Goal: Go to known website: Access a specific website the user already knows

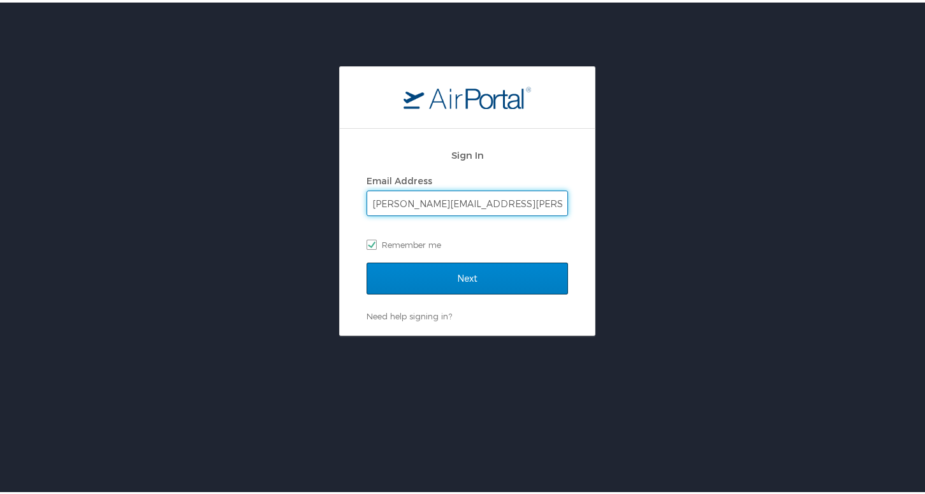
click at [468, 286] on input "Next" at bounding box center [466, 276] width 201 height 32
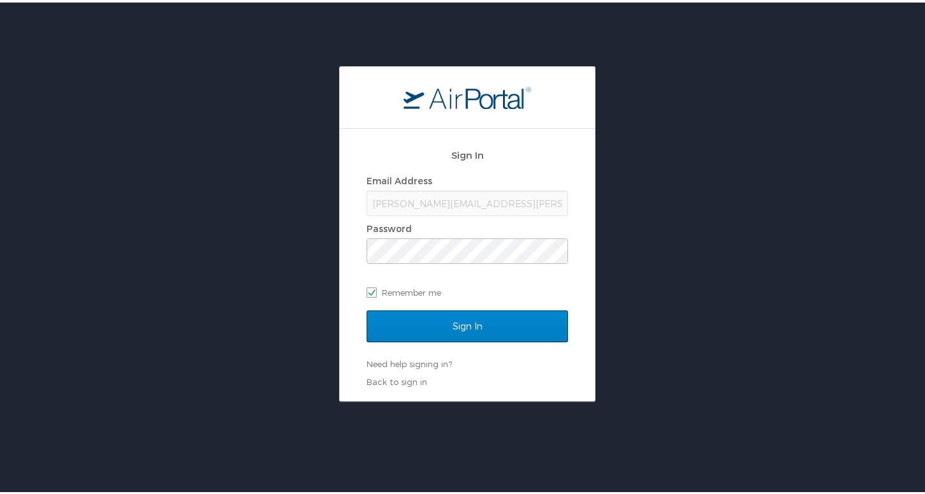
click at [475, 317] on input "Sign In" at bounding box center [466, 324] width 201 height 32
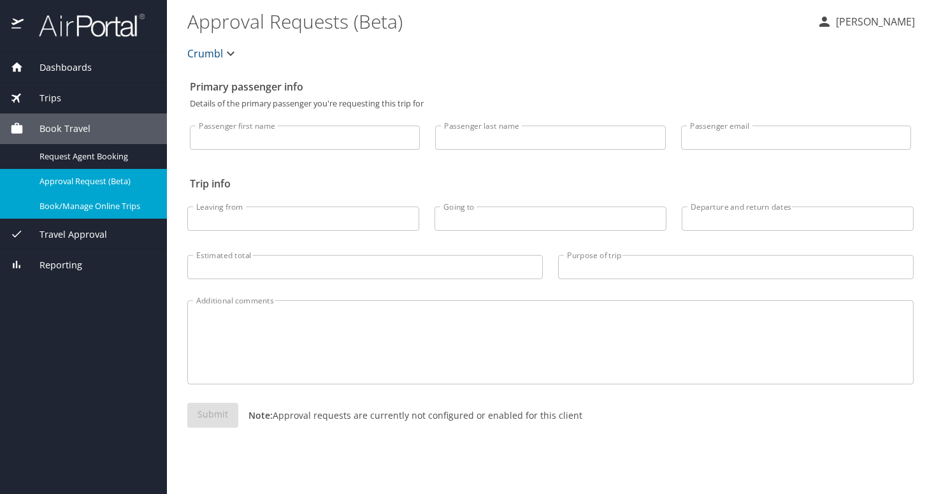
click at [55, 208] on span "Book/Manage Online Trips" at bounding box center [96, 206] width 112 height 12
